Goal: Task Accomplishment & Management: Use online tool/utility

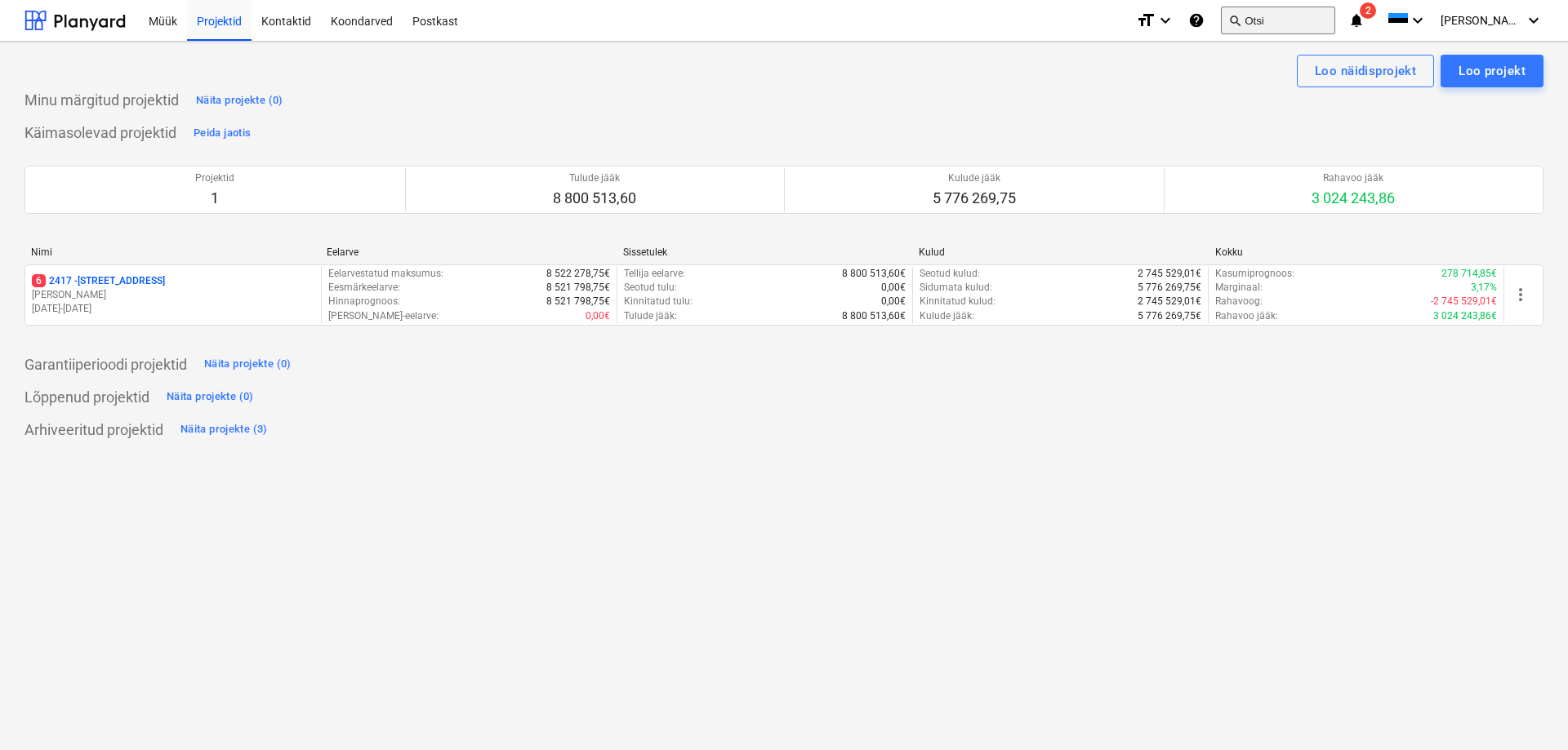
click at [1306, 19] on button "search Otsi" at bounding box center [1278, 20] width 114 height 28
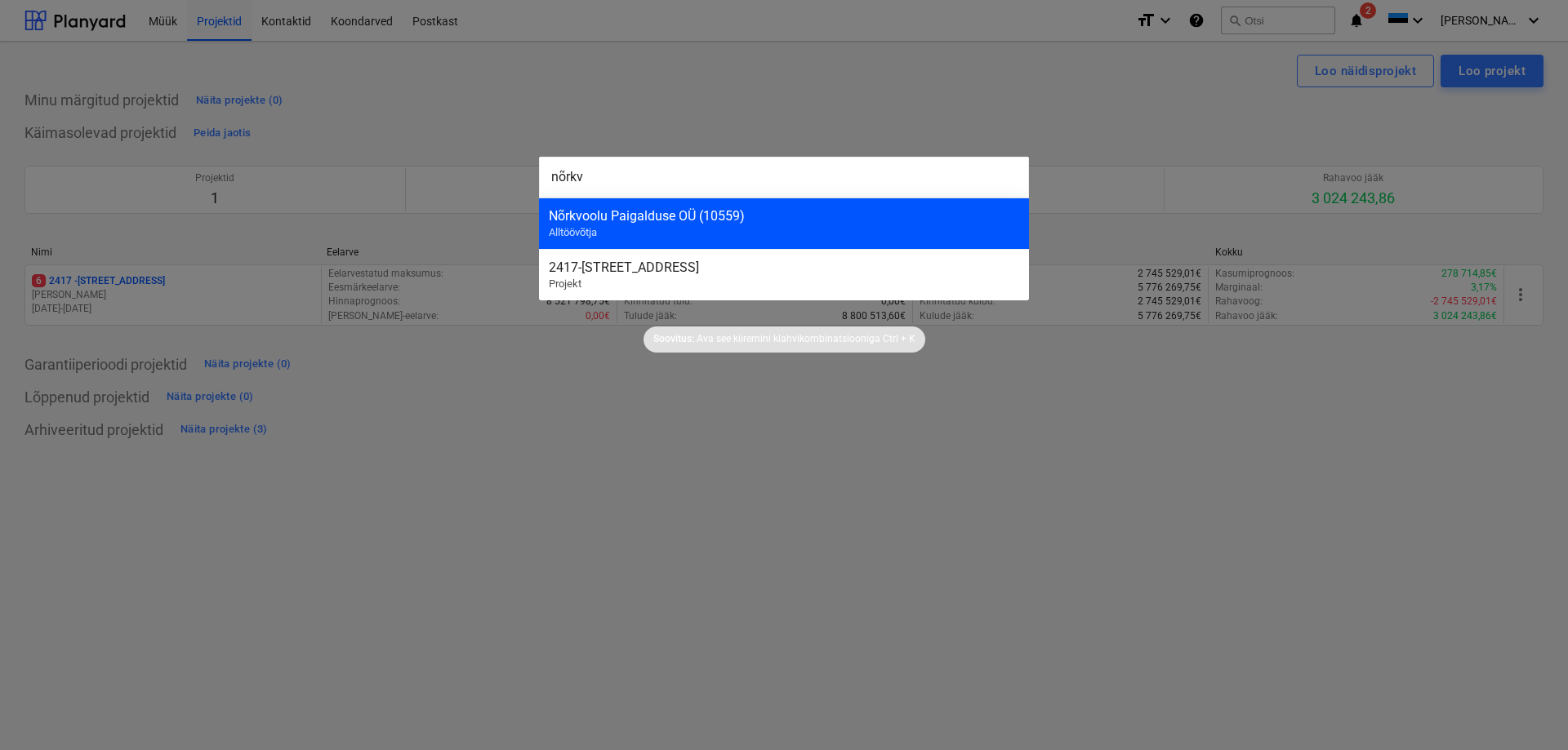
type input "nõrkv"
click at [628, 215] on div "Nõrkvoolu Paigalduse OÜ (10559)" at bounding box center [784, 216] width 470 height 15
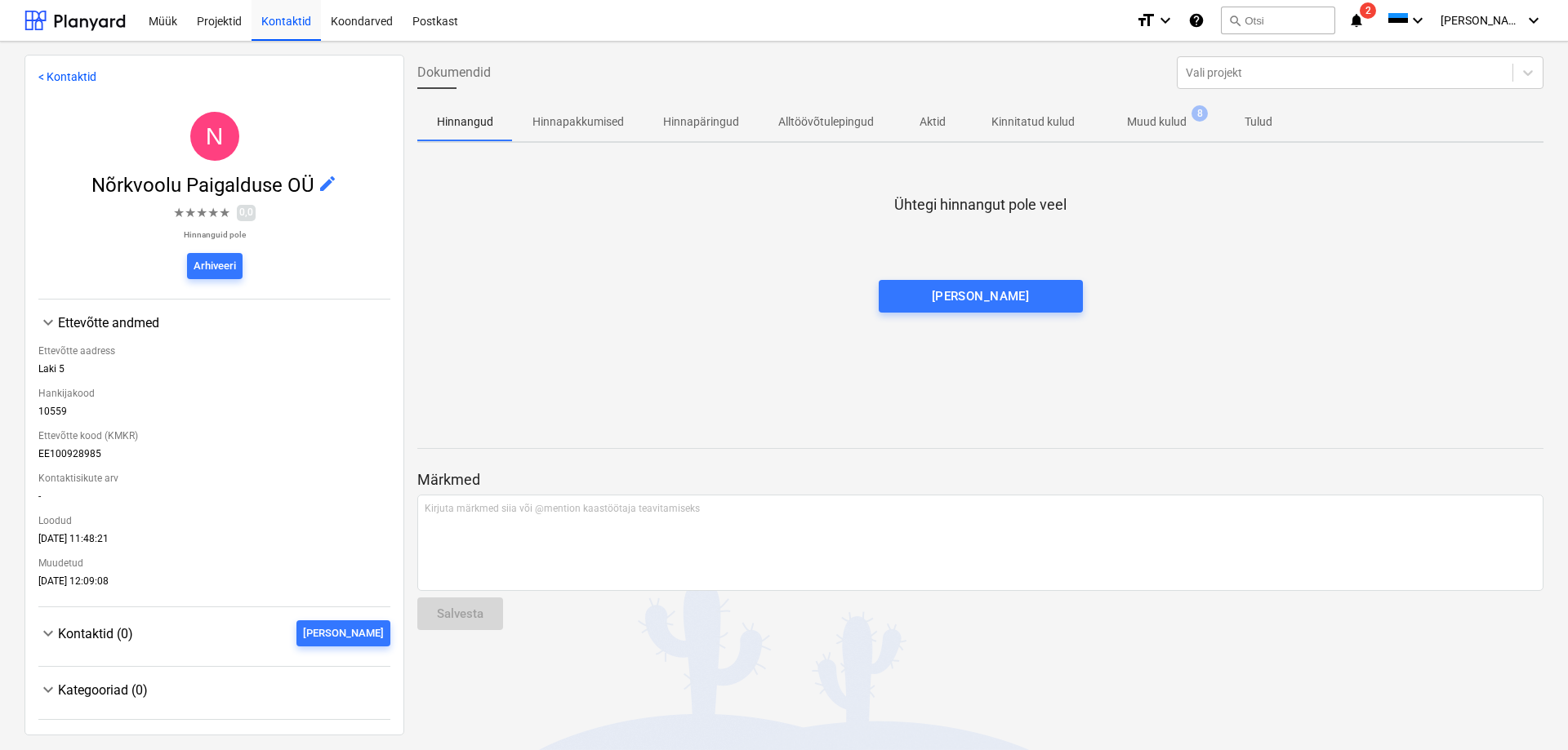
click at [1140, 122] on p "Muud kulud" at bounding box center [1156, 121] width 59 height 17
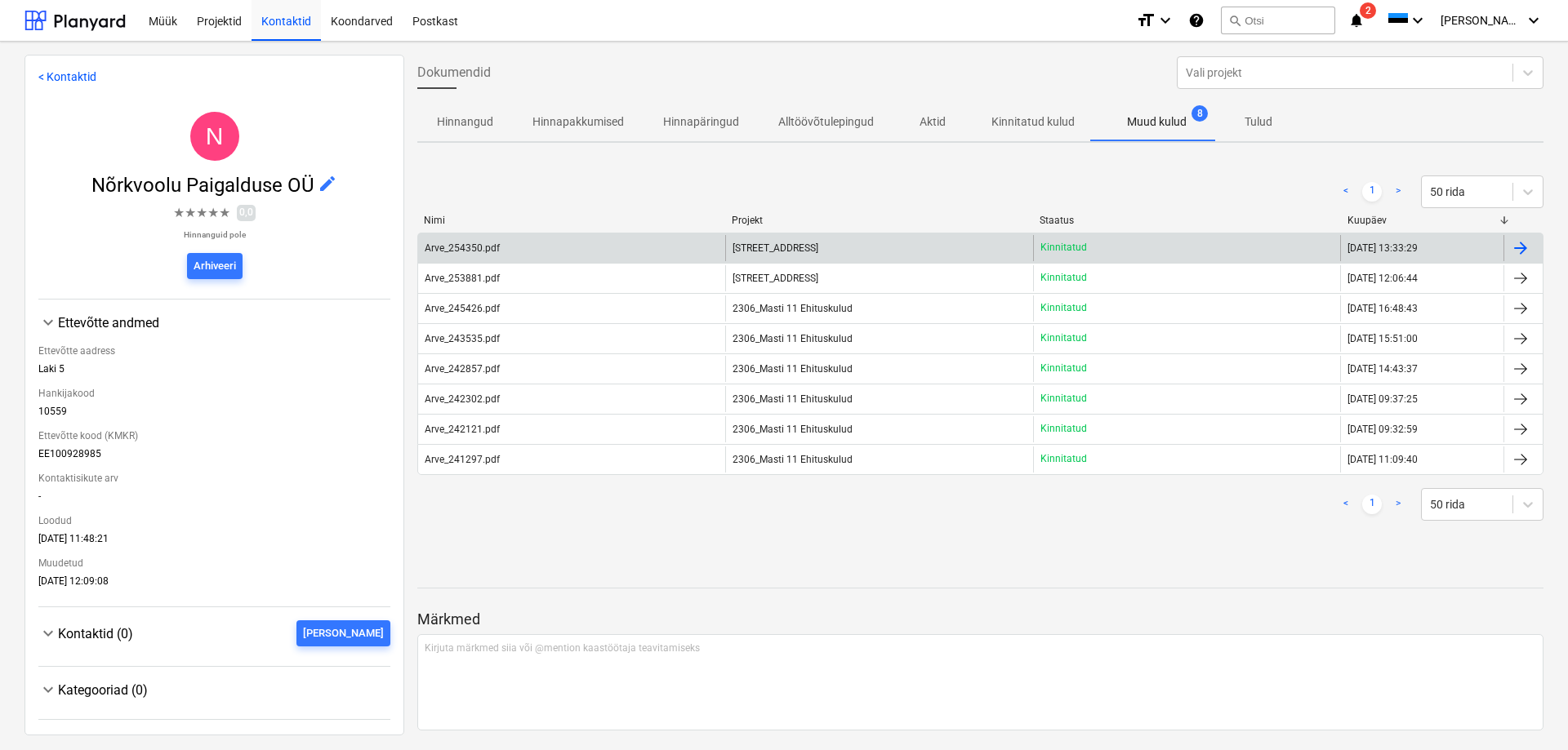
click at [453, 248] on div "Arve_254350.pdf" at bounding box center [463, 248] width 75 height 12
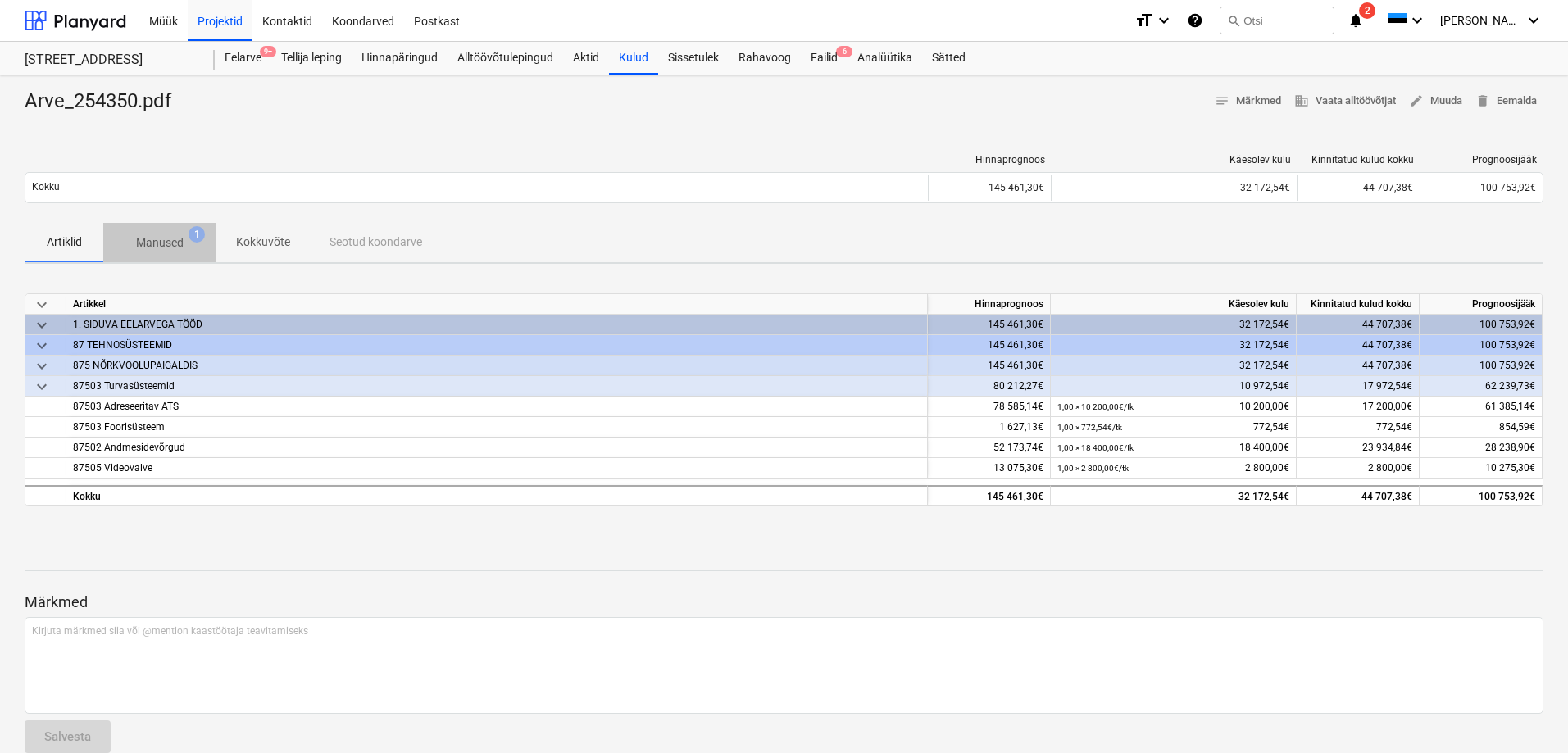
click at [173, 238] on p "Manused" at bounding box center [160, 243] width 48 height 17
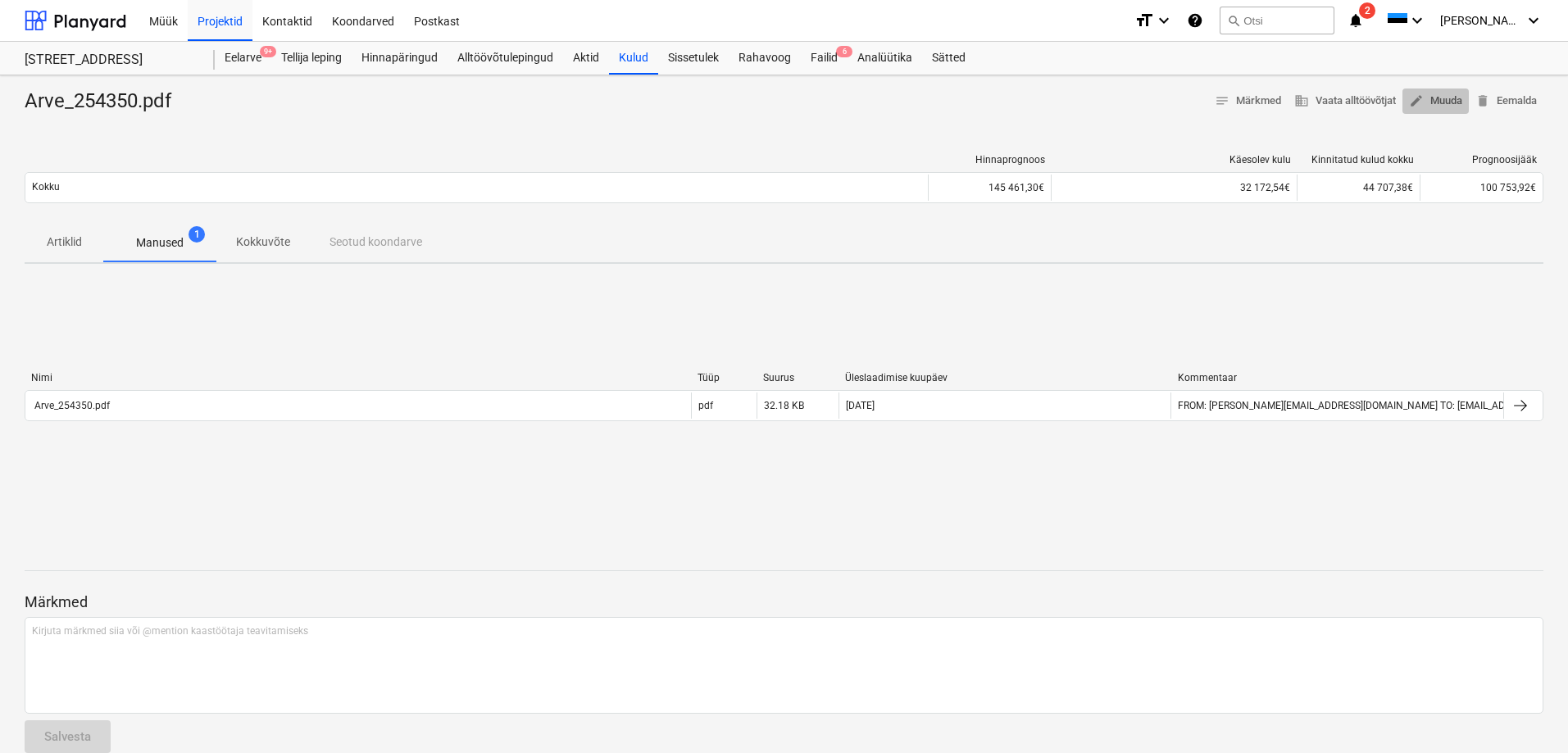
click at [1439, 99] on span "edit Muuda" at bounding box center [1435, 101] width 53 height 19
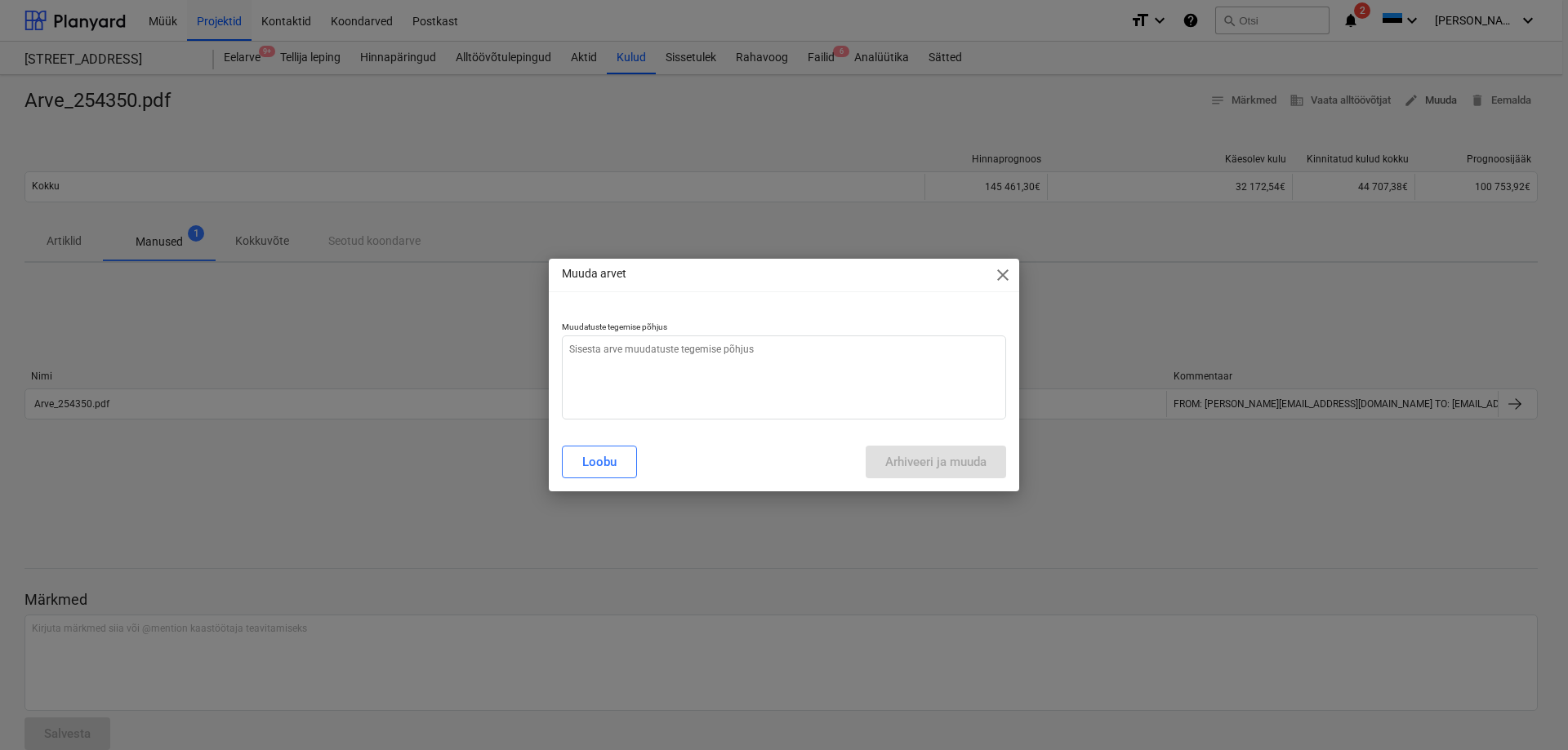
type textarea "x"
click at [610, 353] on textarea at bounding box center [784, 378] width 444 height 84
type textarea "V"
type textarea "x"
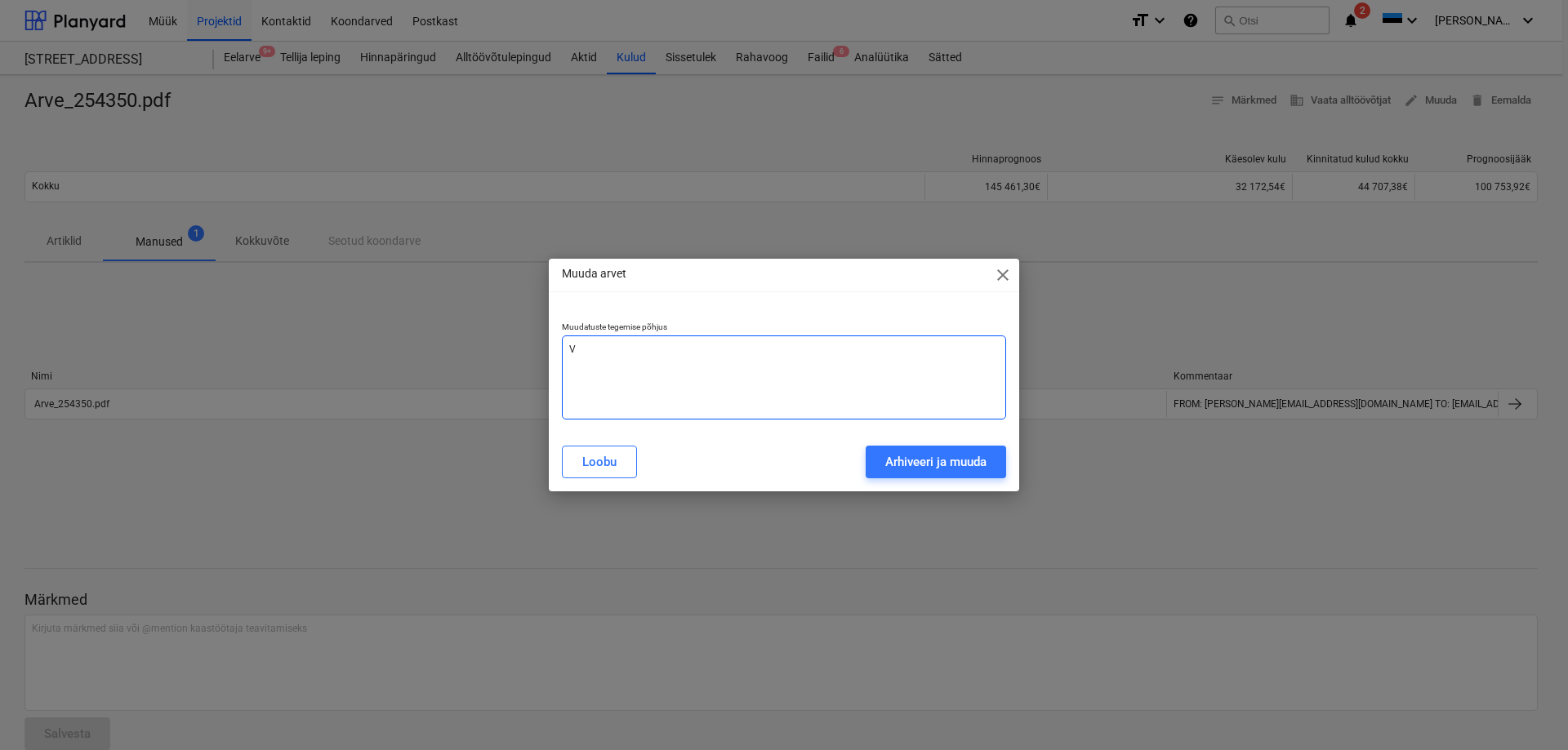
type textarea "Va"
type textarea "x"
type textarea "Val"
type textarea "x"
type textarea "Vale"
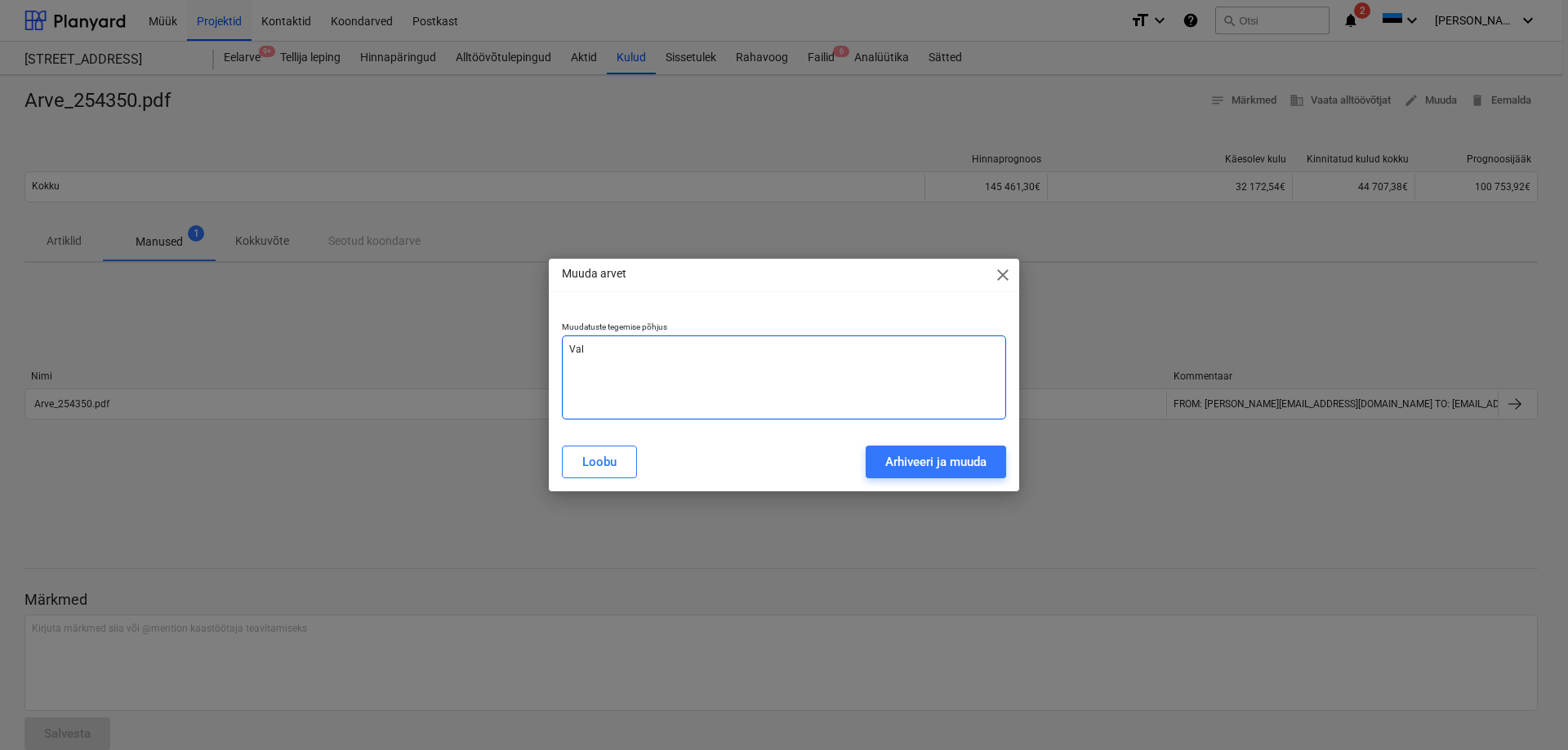
type textarea "x"
type textarea "[PERSON_NAME]"
type textarea "x"
type textarea "Valest"
type textarea "x"
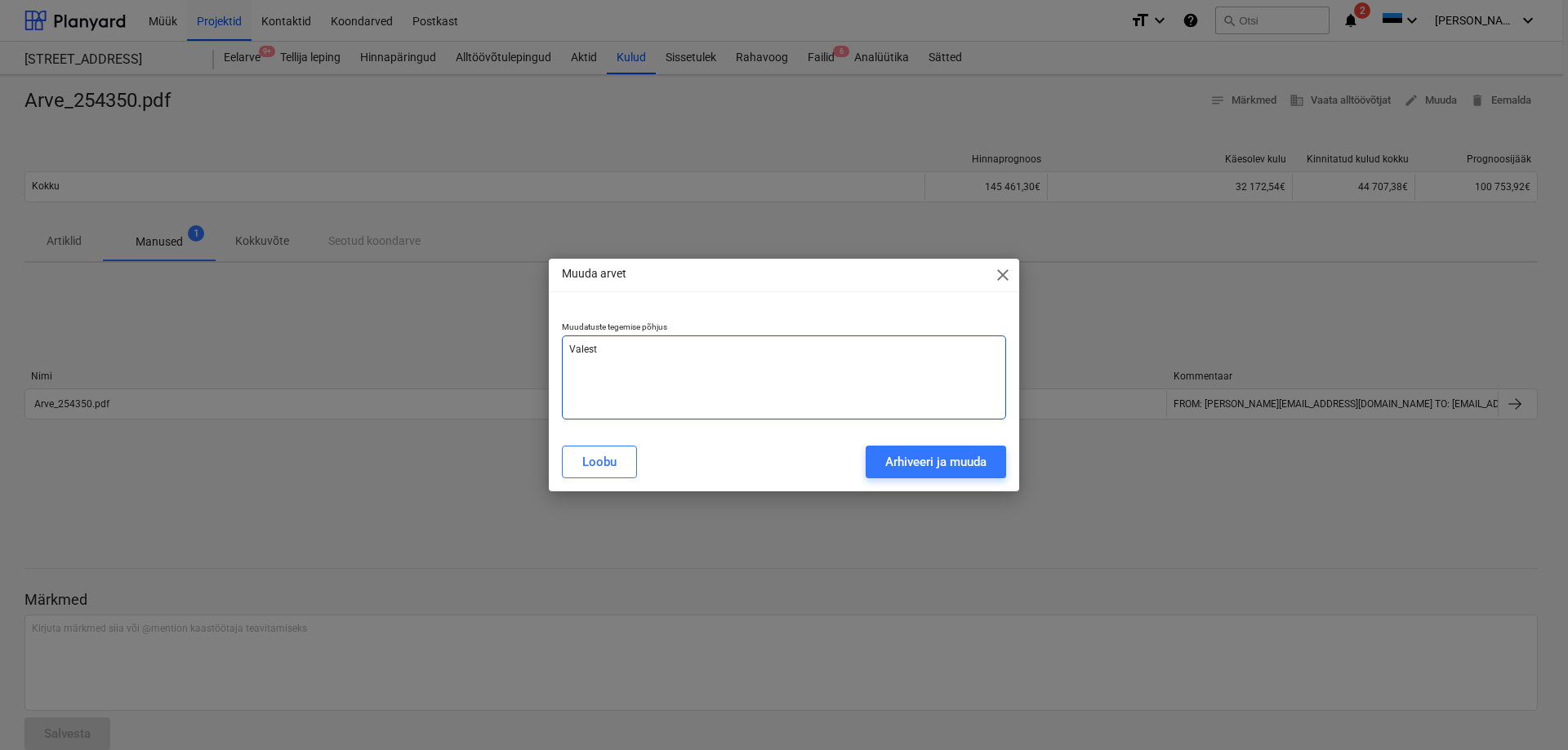
type textarea "Valesti"
type textarea "x"
type textarea "Valesti"
type textarea "x"
type textarea "Valesti k"
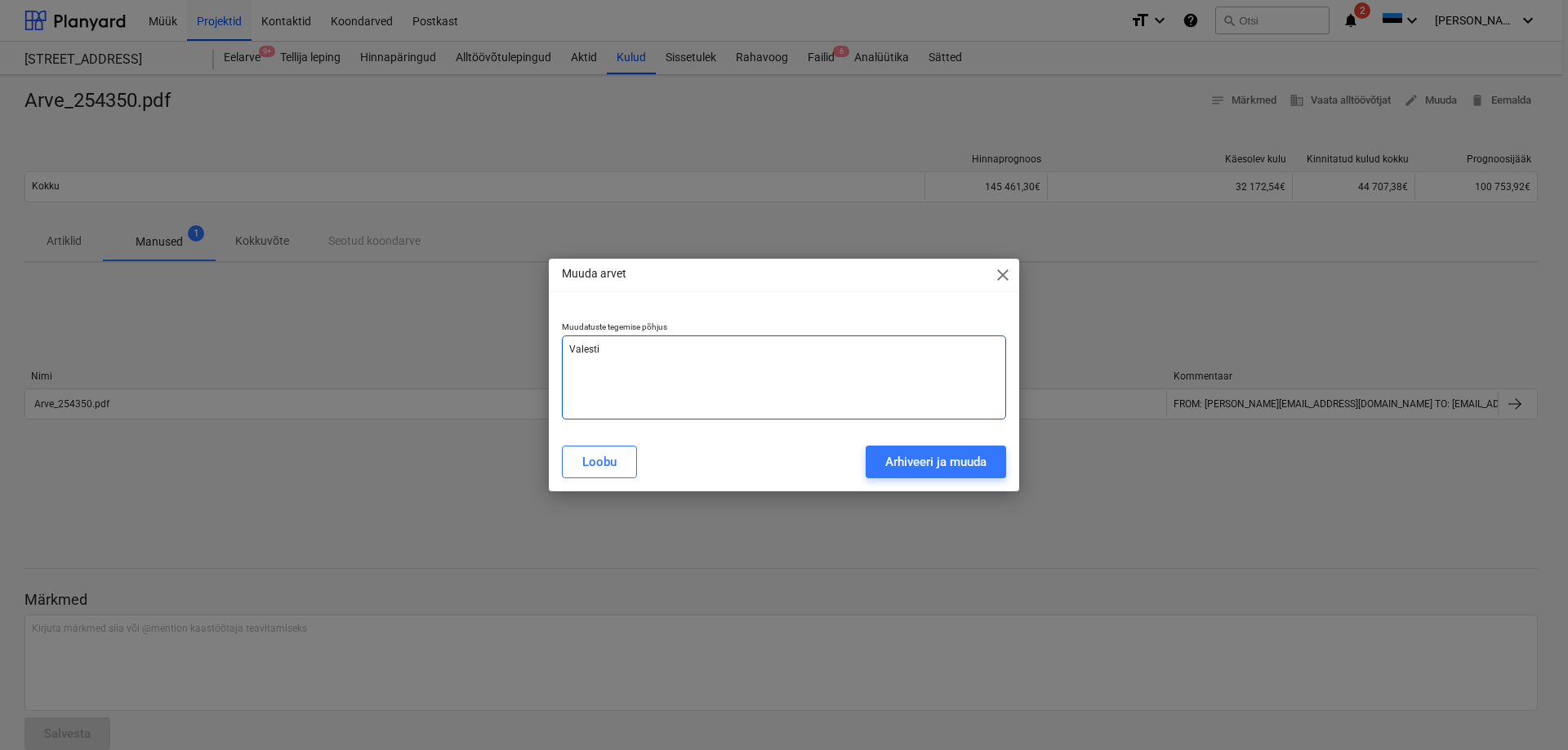
type textarea "x"
type textarea "Valesti ko"
type textarea "x"
type textarea "Valesti kon"
type textarea "x"
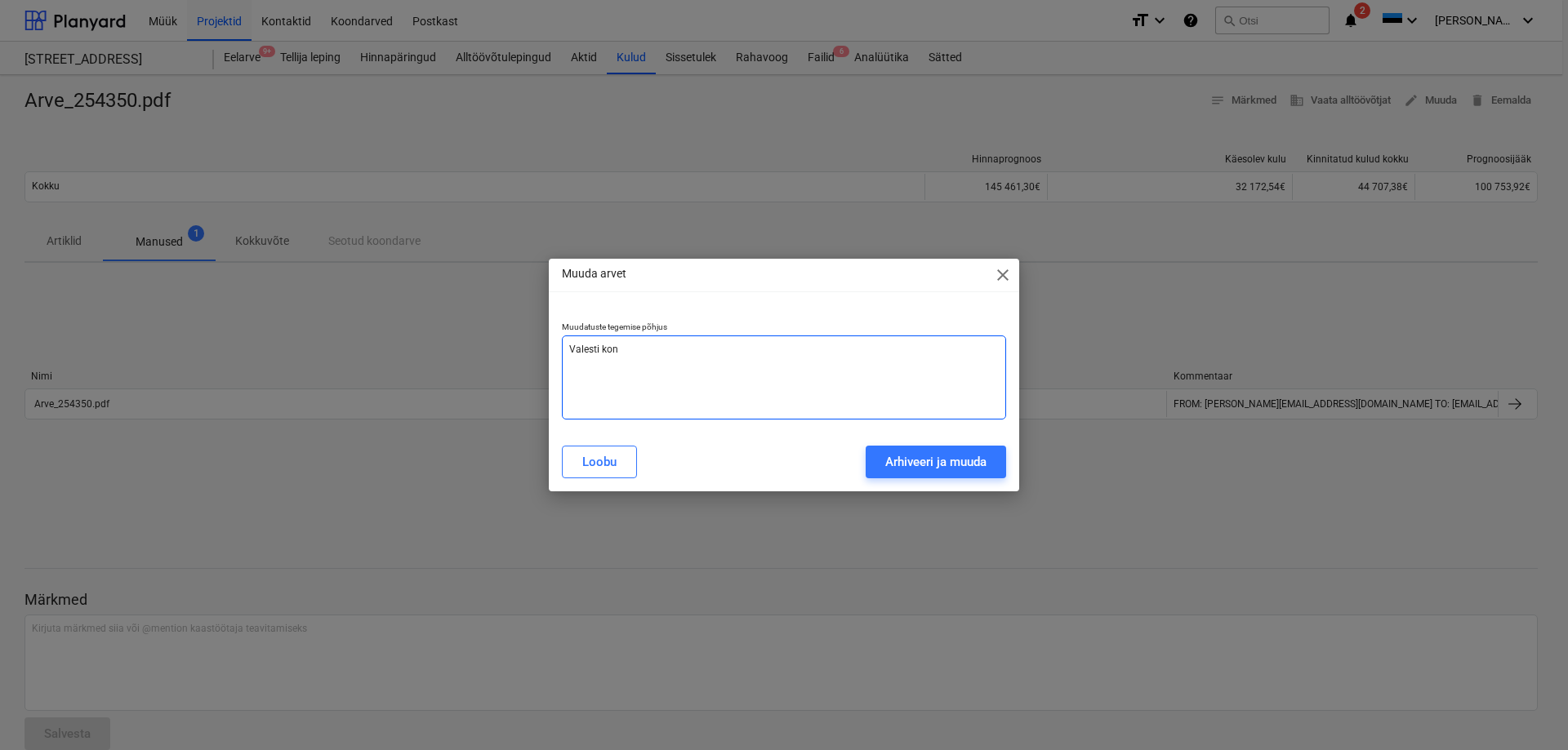
type textarea "[PERSON_NAME]"
type textarea "x"
type textarea "Valesti konte"
type textarea "x"
type textarea "Valesti kontee"
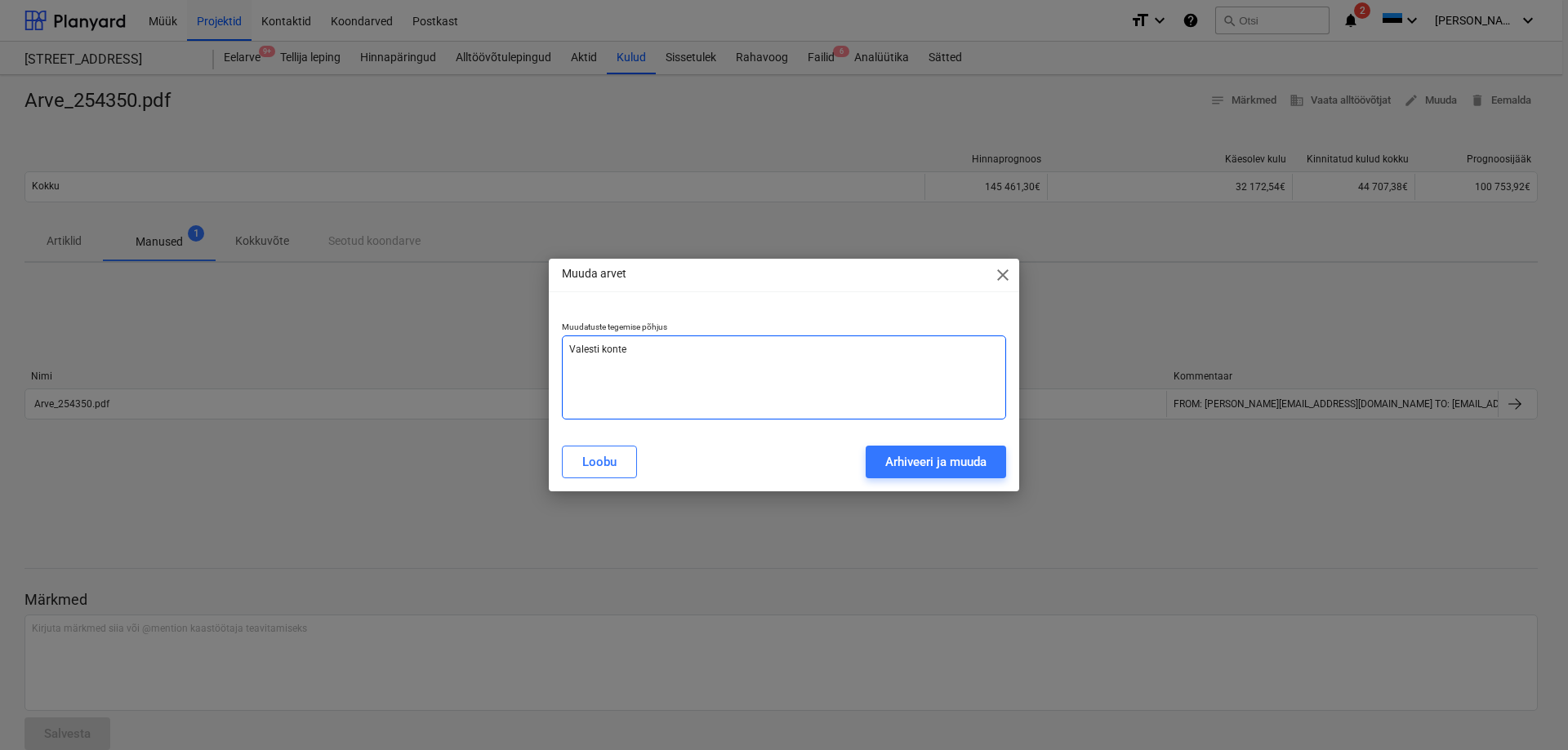
type textarea "x"
type textarea "Valesti konteer"
type textarea "x"
type textarea "Valesti konteeri"
type textarea "x"
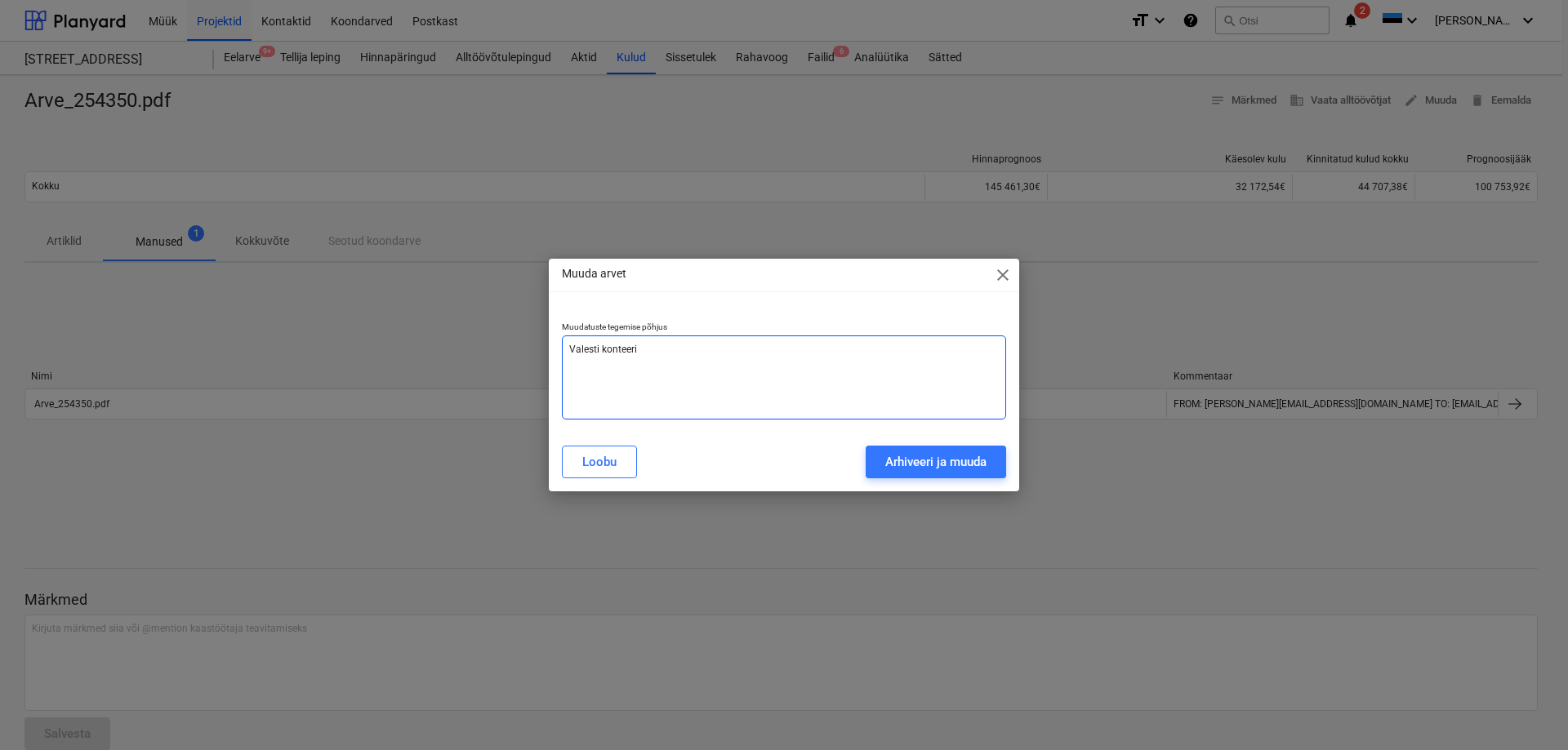
type textarea "Valesti konteerit"
type textarea "x"
type textarea "Valesti konteeritu"
type textarea "x"
type textarea "Valesti konteeritud"
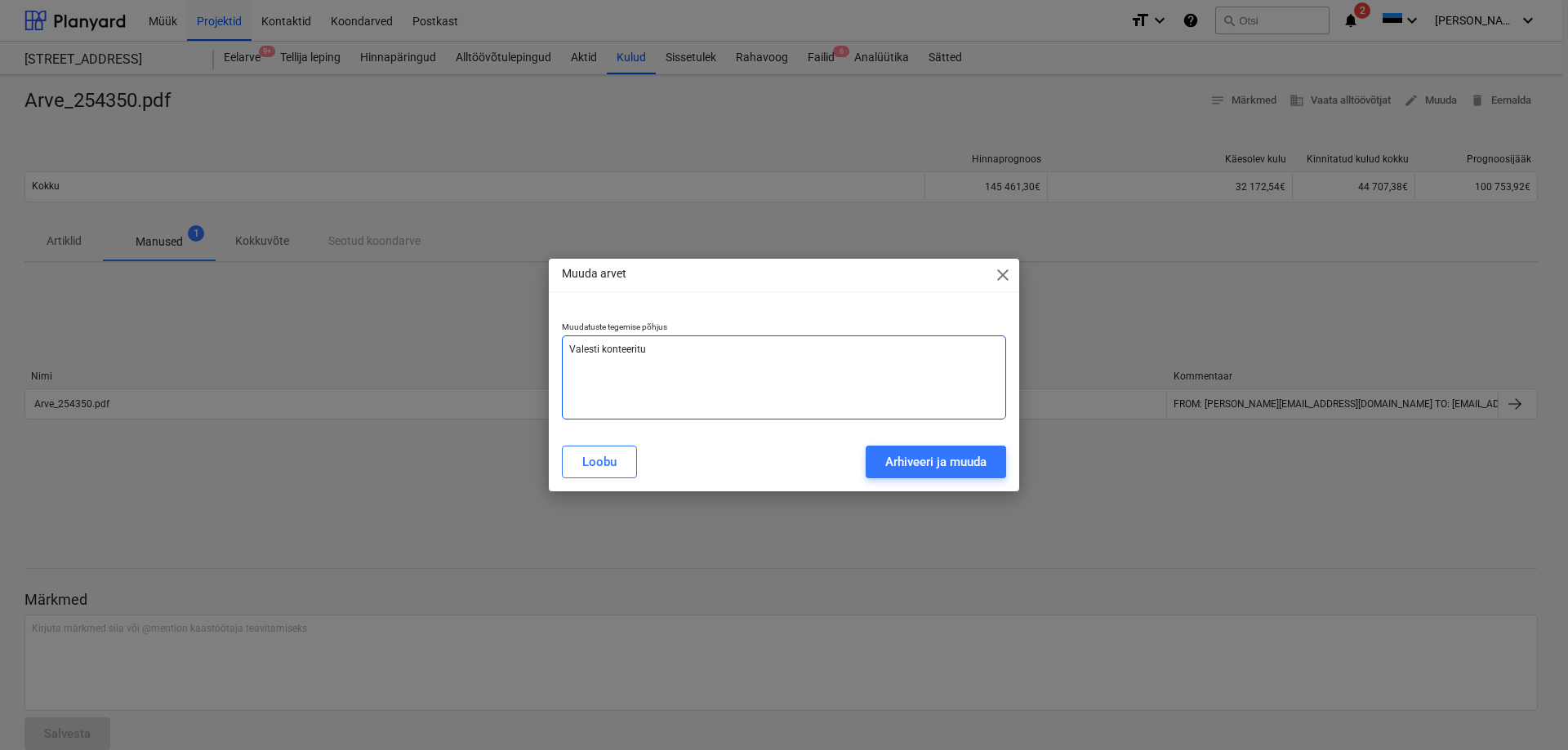
type textarea "x"
type textarea "Valesti konteeritud"
click at [895, 459] on div "Arhiveeri ja muuda" at bounding box center [935, 463] width 102 height 22
type textarea "x"
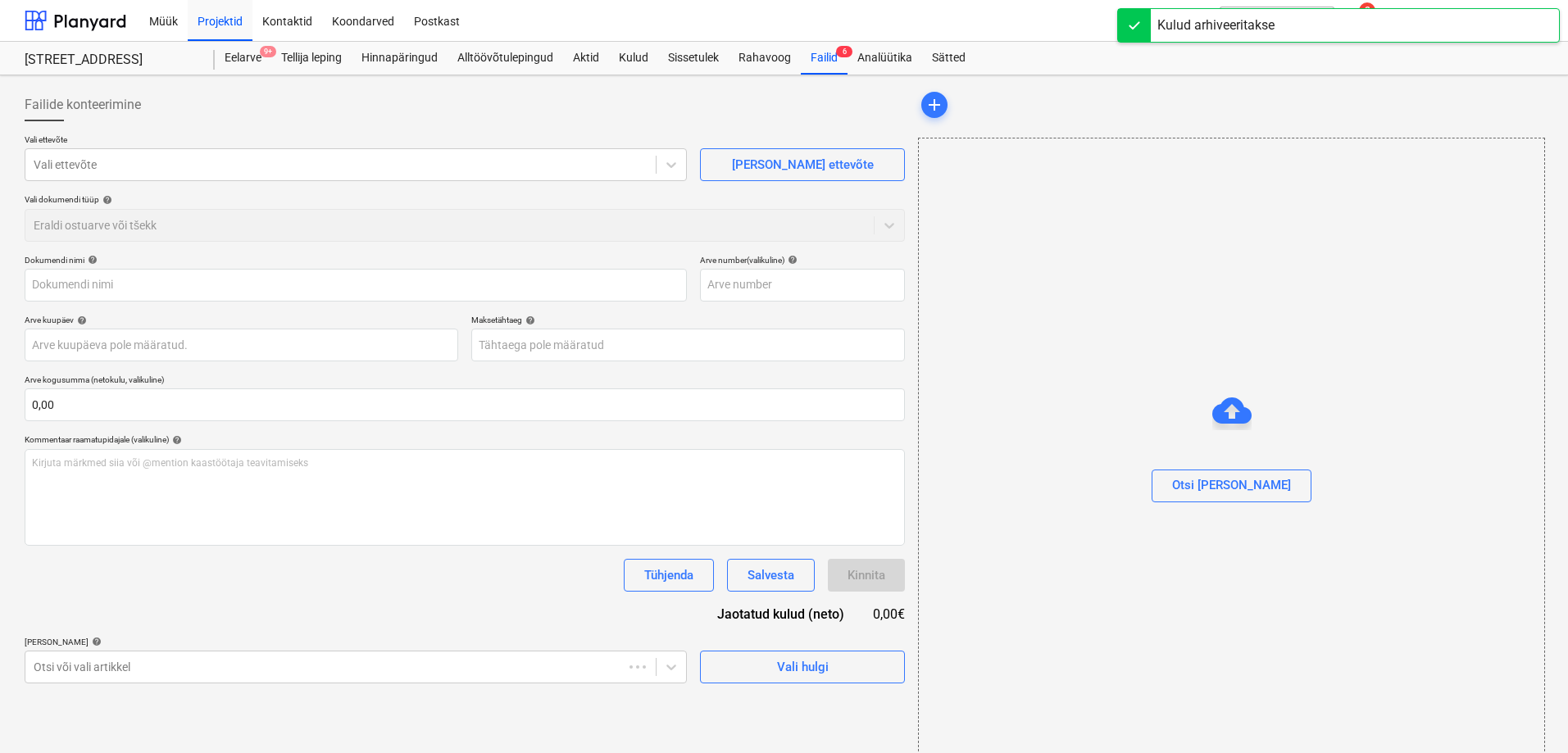
type input "Arve_254350.pdf"
type input "[DATE]"
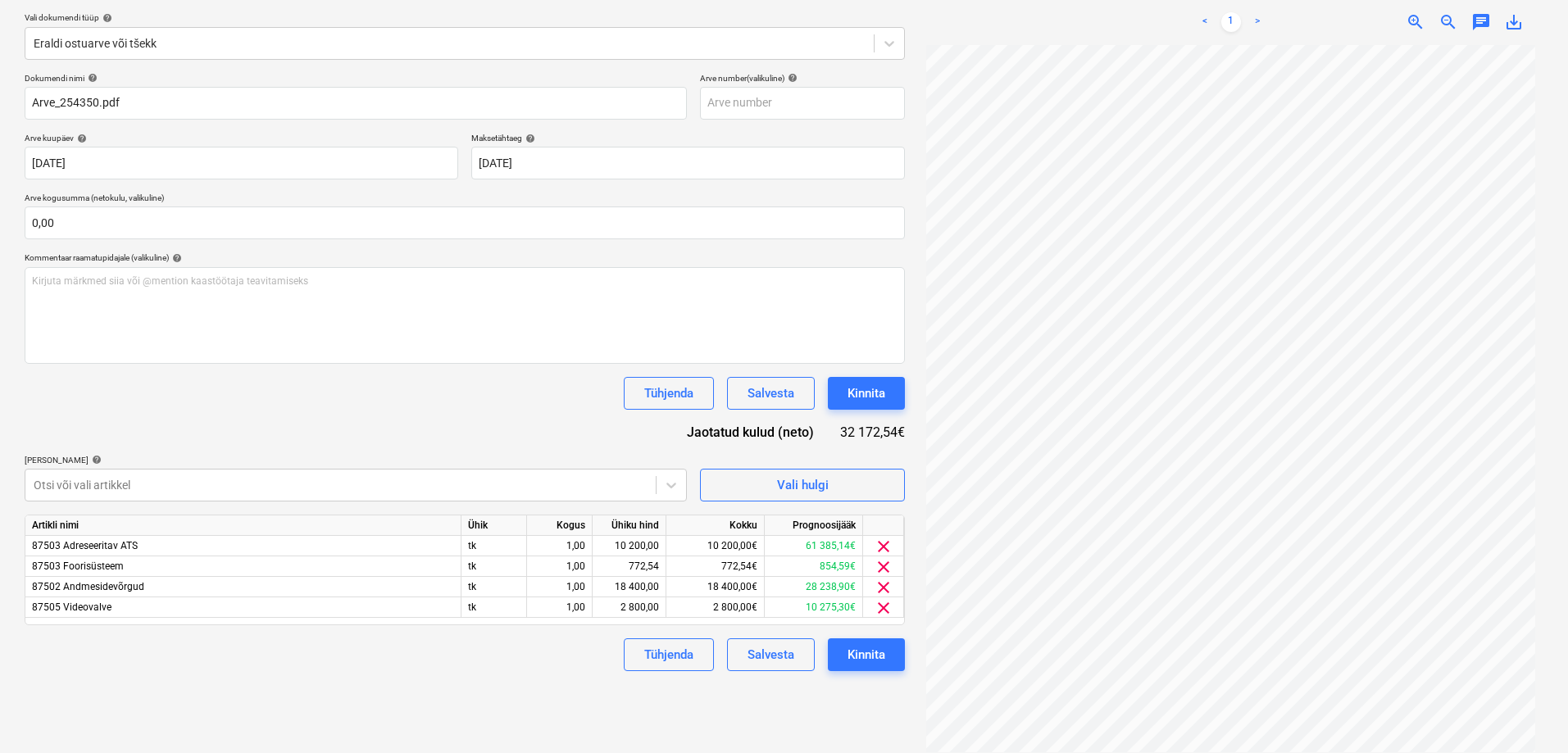
scroll to position [194, 0]
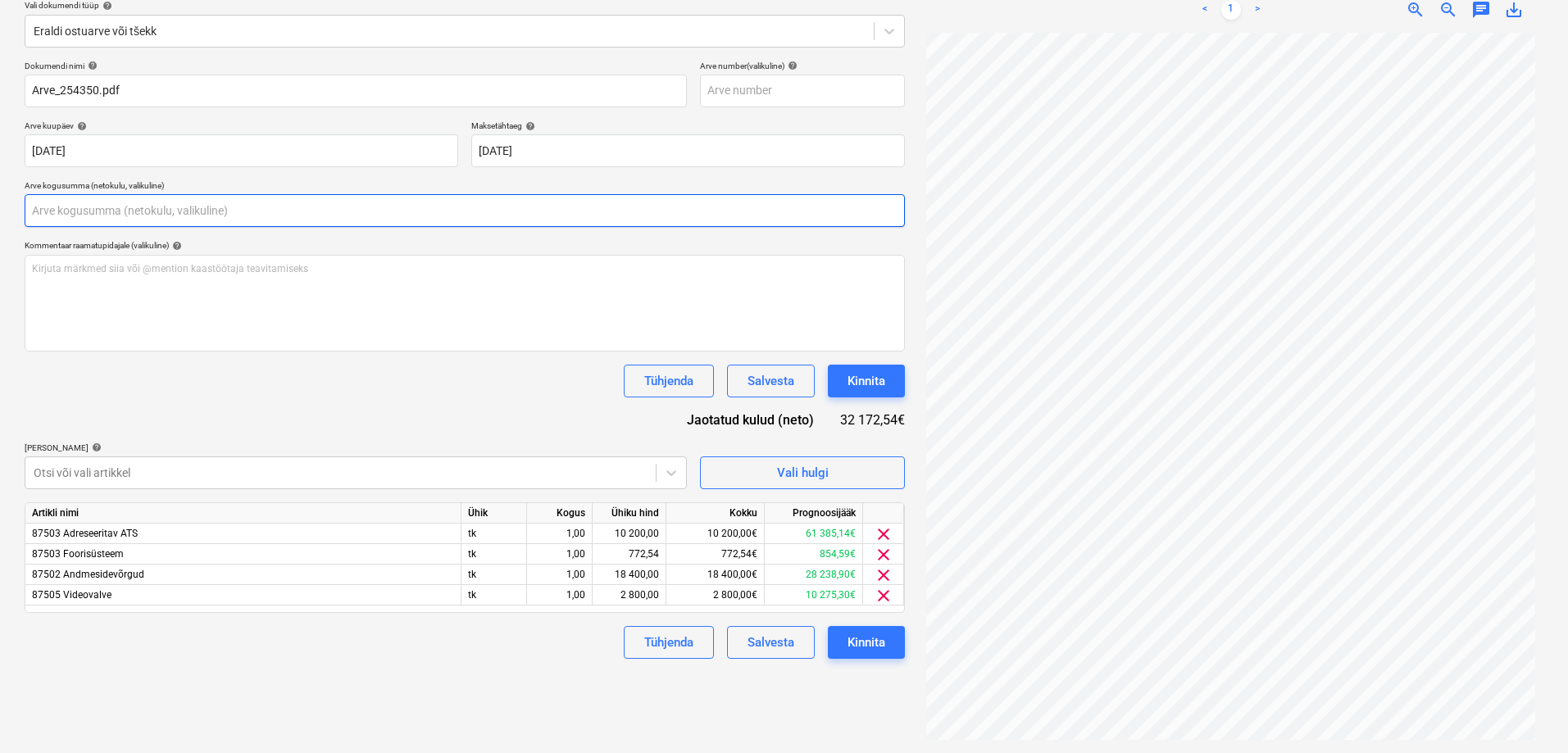
drag, startPoint x: 74, startPoint y: 210, endPoint x: 26, endPoint y: 214, distance: 48.2
click at [26, 214] on input "text" at bounding box center [465, 210] width 881 height 32
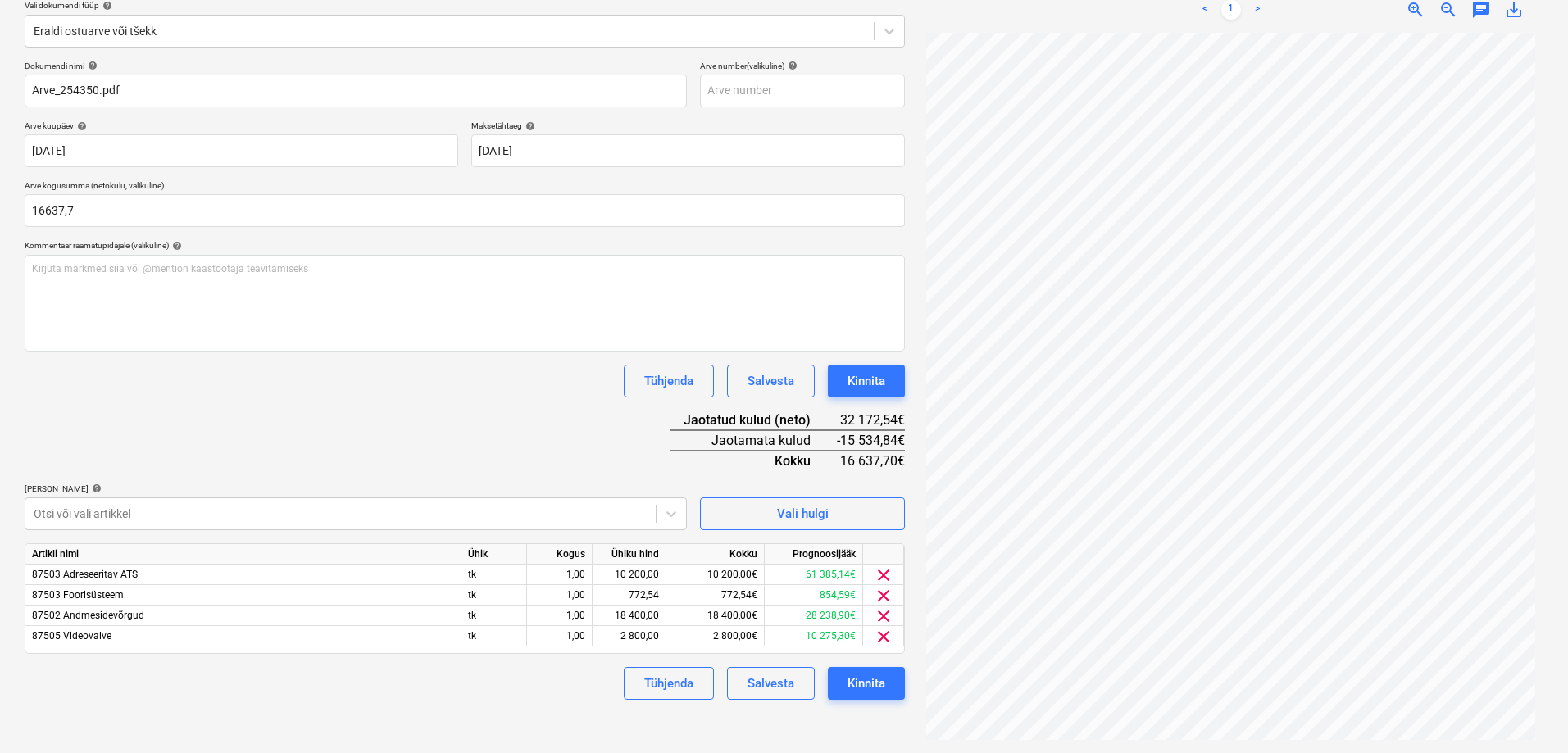
type input "16 637,70"
click at [328, 372] on div "Tühjenda Salvesta Kinnita" at bounding box center [465, 381] width 881 height 32
click at [631, 616] on div "18 400,00" at bounding box center [629, 616] width 60 height 21
type input "4400"
click at [558, 674] on div "Tühjenda Salvesta Kinnita" at bounding box center [465, 684] width 881 height 32
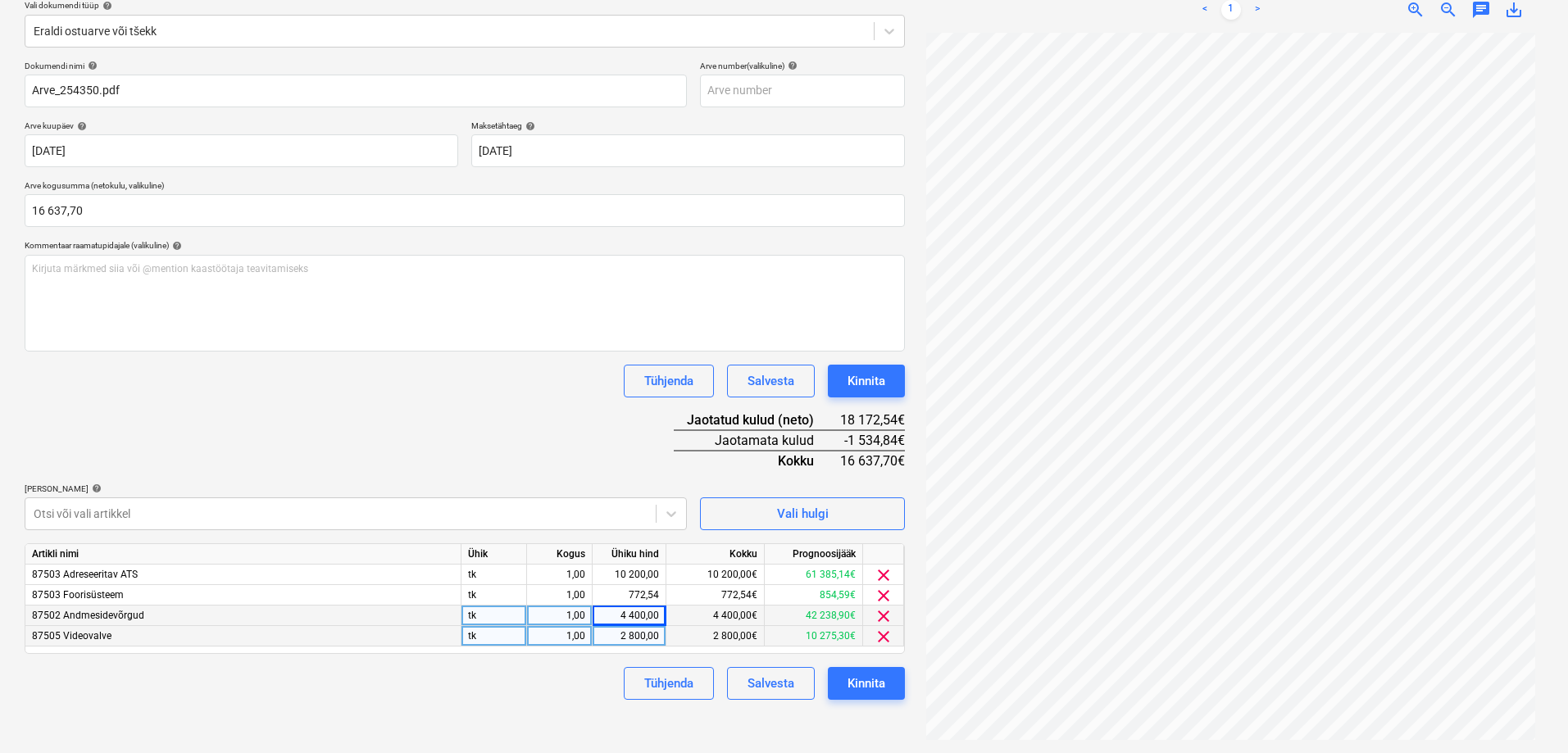
click at [606, 638] on div "2 800,00" at bounding box center [629, 636] width 60 height 21
type input "1534,84"
click at [601, 679] on div "Tühjenda Salvesta Kinnita" at bounding box center [465, 684] width 881 height 32
click at [881, 595] on span "clear" at bounding box center [884, 596] width 20 height 20
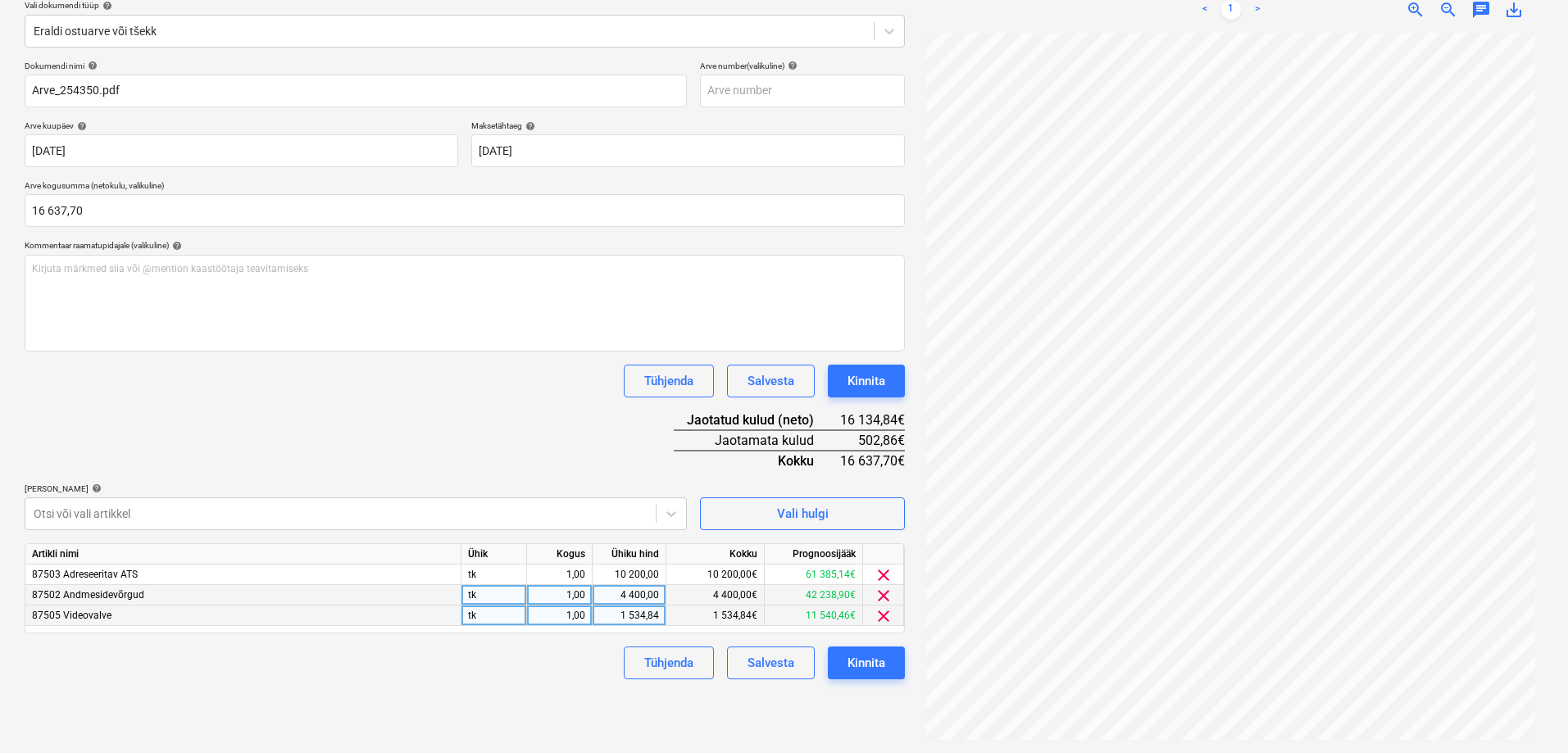
click at [618, 615] on div "1 534,84" at bounding box center [629, 616] width 60 height 21
click at [588, 647] on div "Tühjenda Salvesta Kinnita" at bounding box center [465, 663] width 881 height 32
click at [642, 611] on div "0,00" at bounding box center [629, 616] width 60 height 21
type input "2037,70"
click at [542, 679] on div "Tühjenda Salvesta Kinnita" at bounding box center [465, 663] width 881 height 32
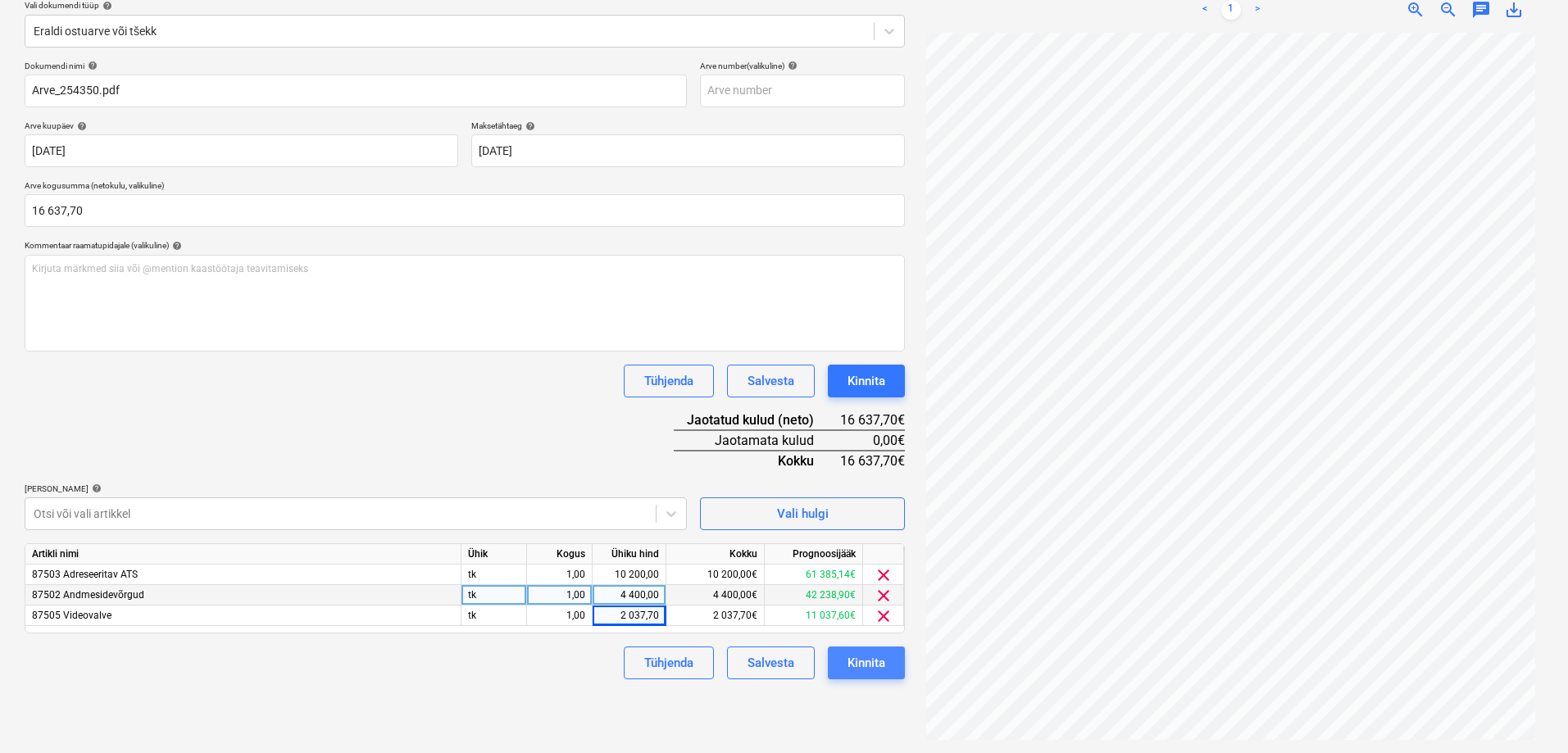
click at [861, 663] on div "Kinnita" at bounding box center [867, 663] width 38 height 22
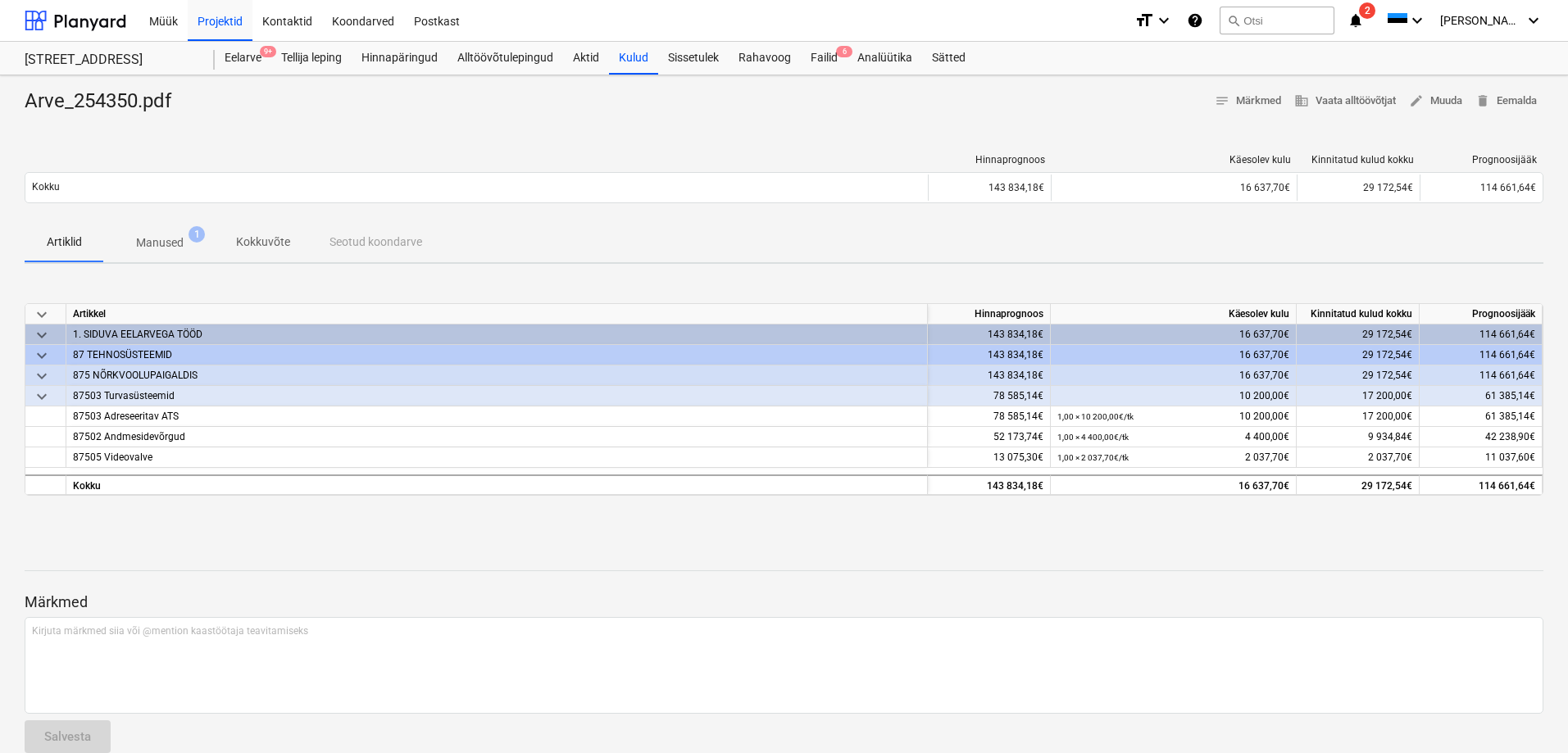
click at [344, 526] on div "Arve_254350.pdf notes Märkmed business Vaata alltöövõtjat edit Muuda delete Eem…" at bounding box center [784, 427] width 1568 height 704
click at [827, 50] on div "Failid 6" at bounding box center [825, 58] width 47 height 32
